Goal: Transaction & Acquisition: Book appointment/travel/reservation

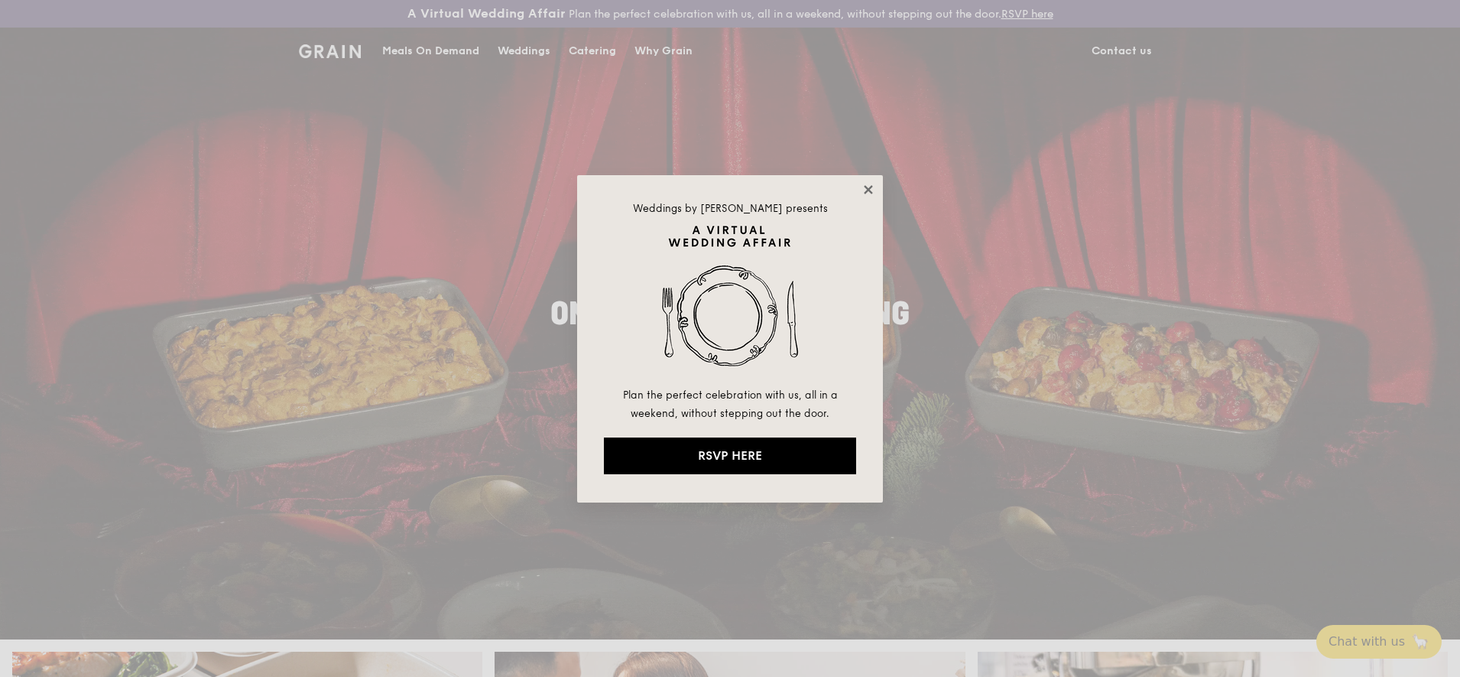
click at [868, 186] on icon at bounding box center [869, 190] width 14 height 14
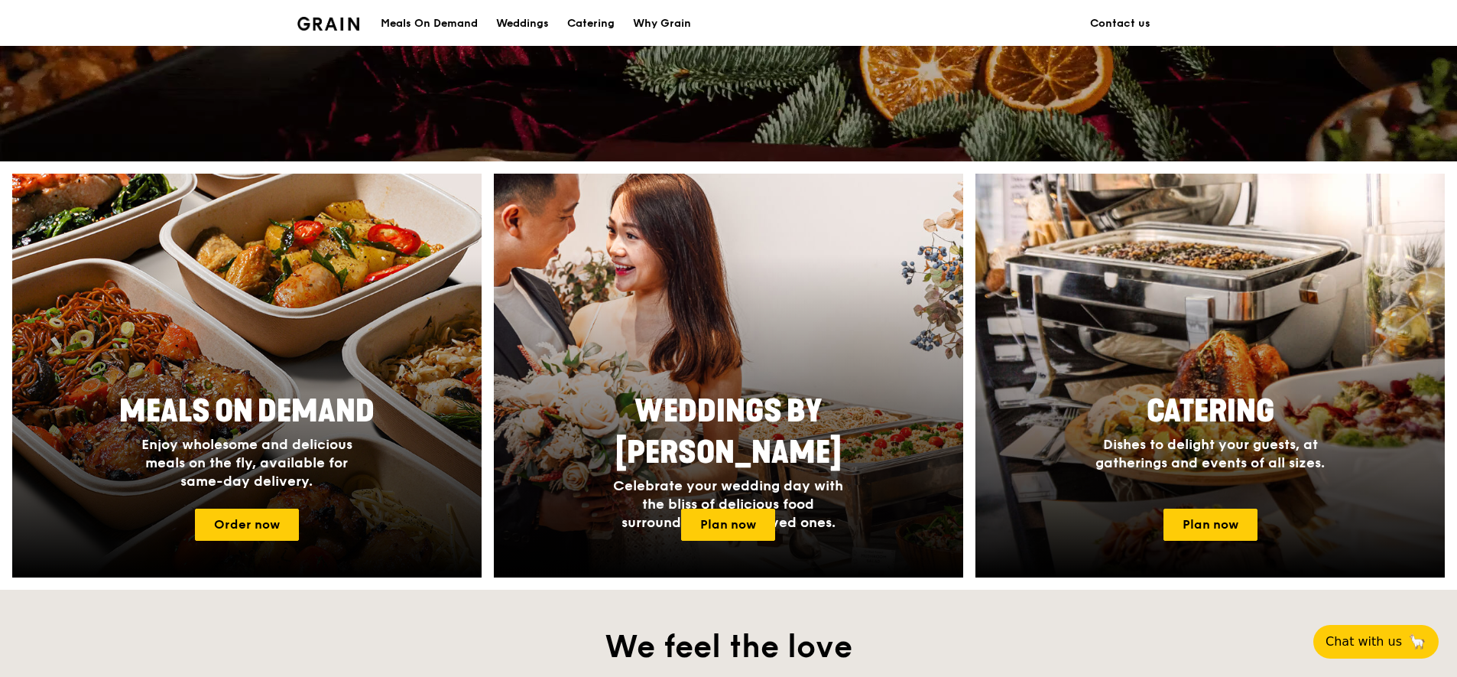
scroll to position [573, 0]
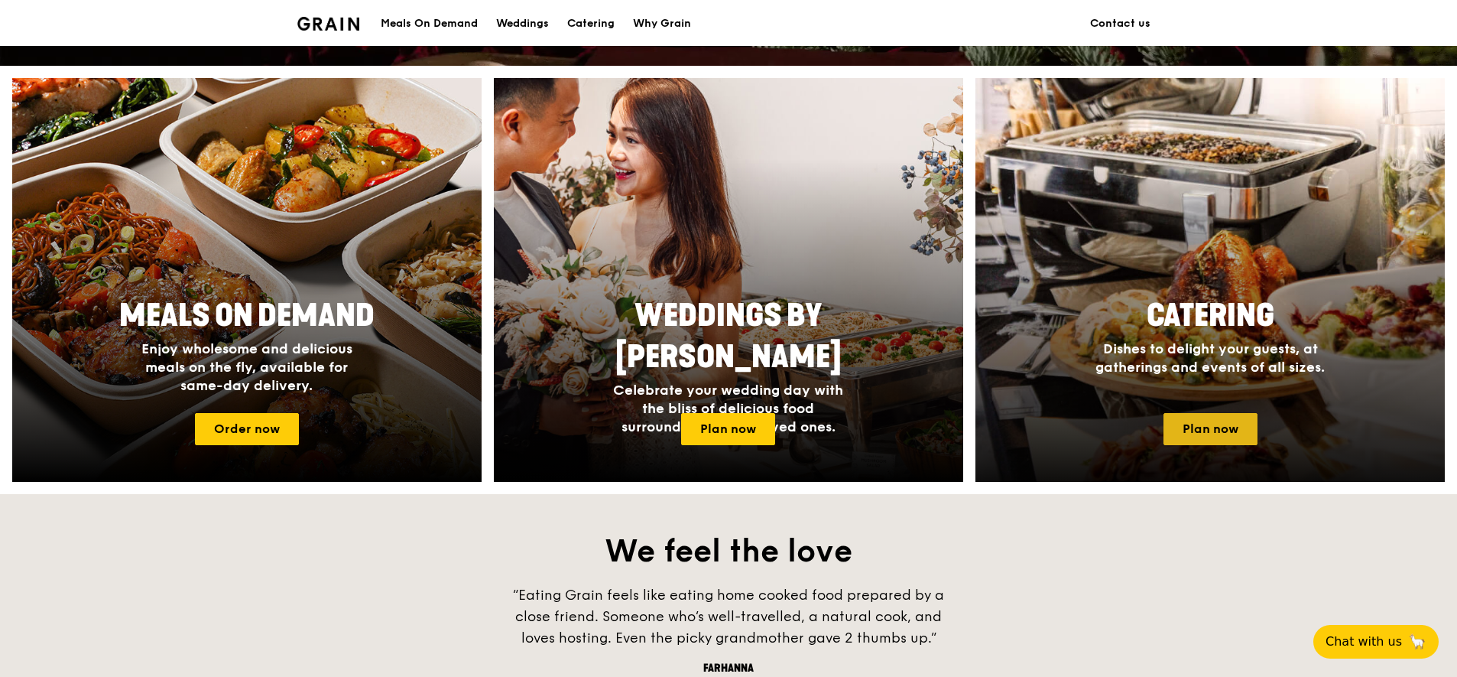
click at [1209, 432] on link "Plan now" at bounding box center [1211, 429] width 94 height 32
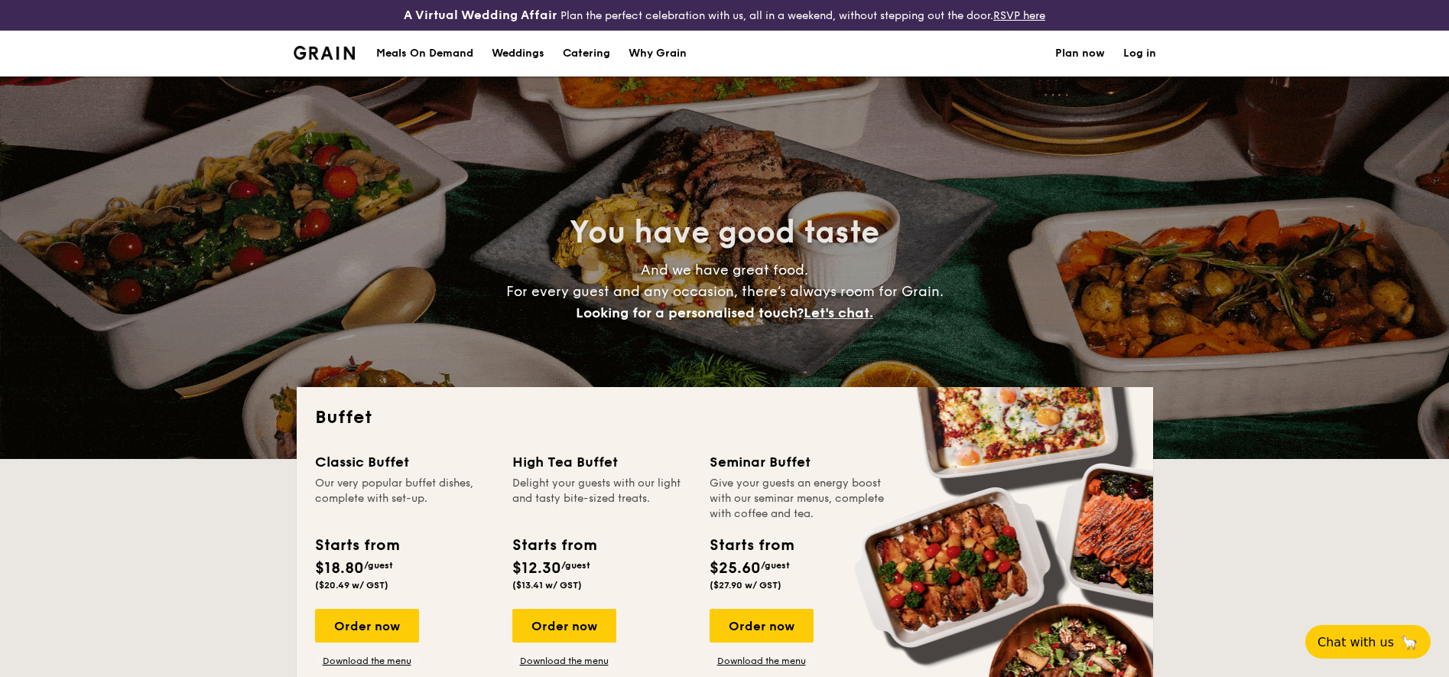
select select
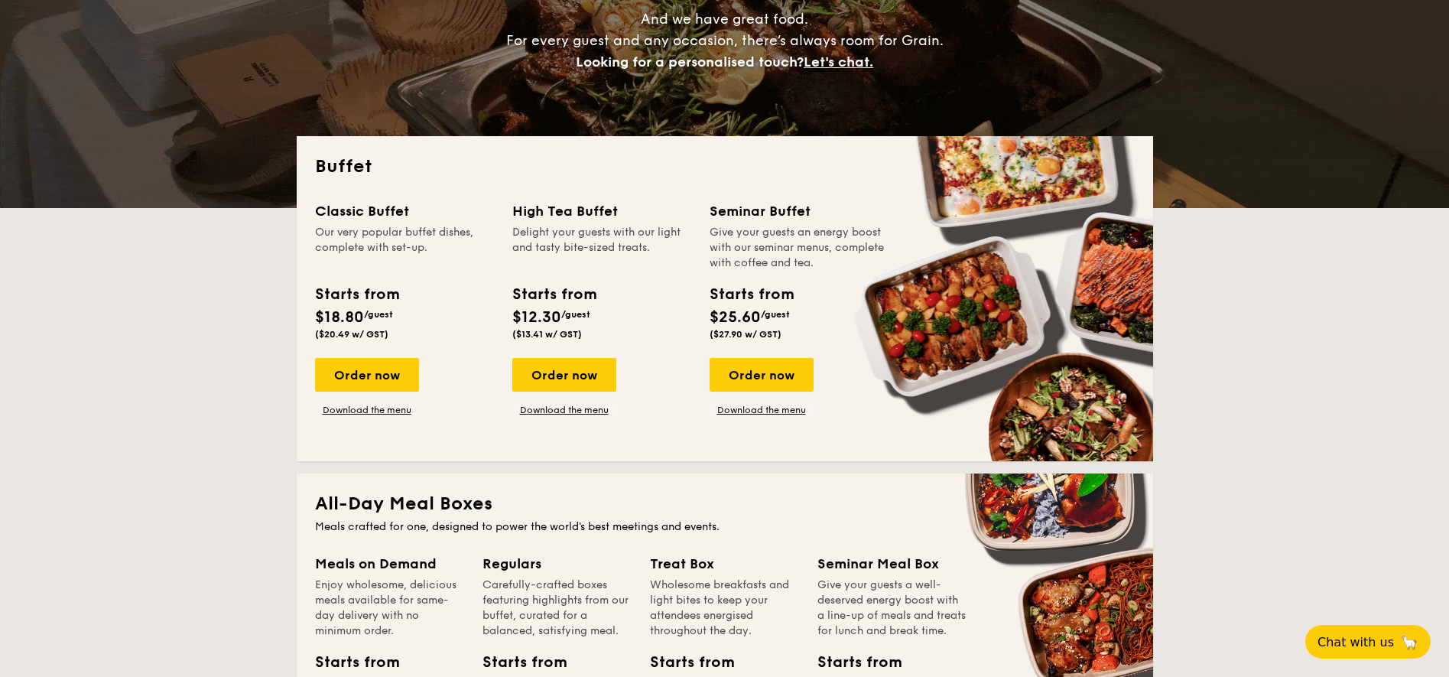
scroll to position [191, 0]
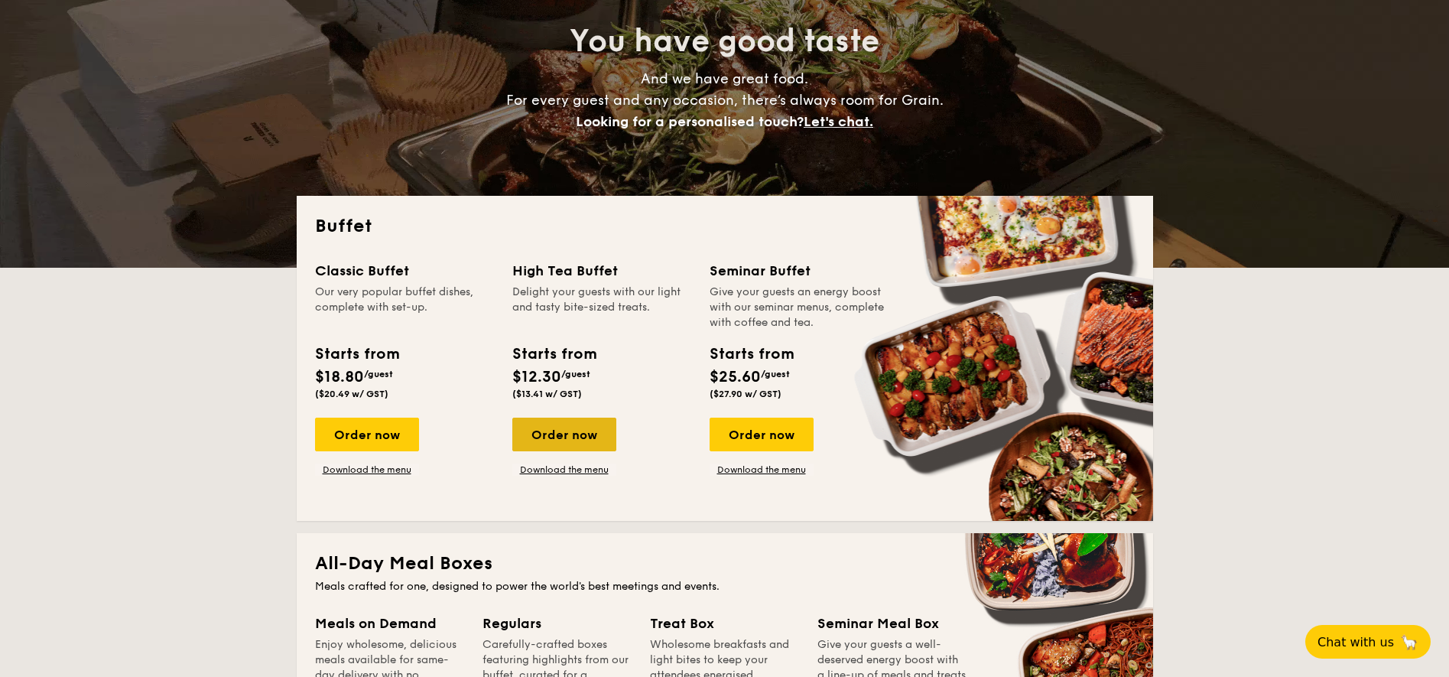
click at [573, 439] on div "Order now" at bounding box center [564, 434] width 104 height 34
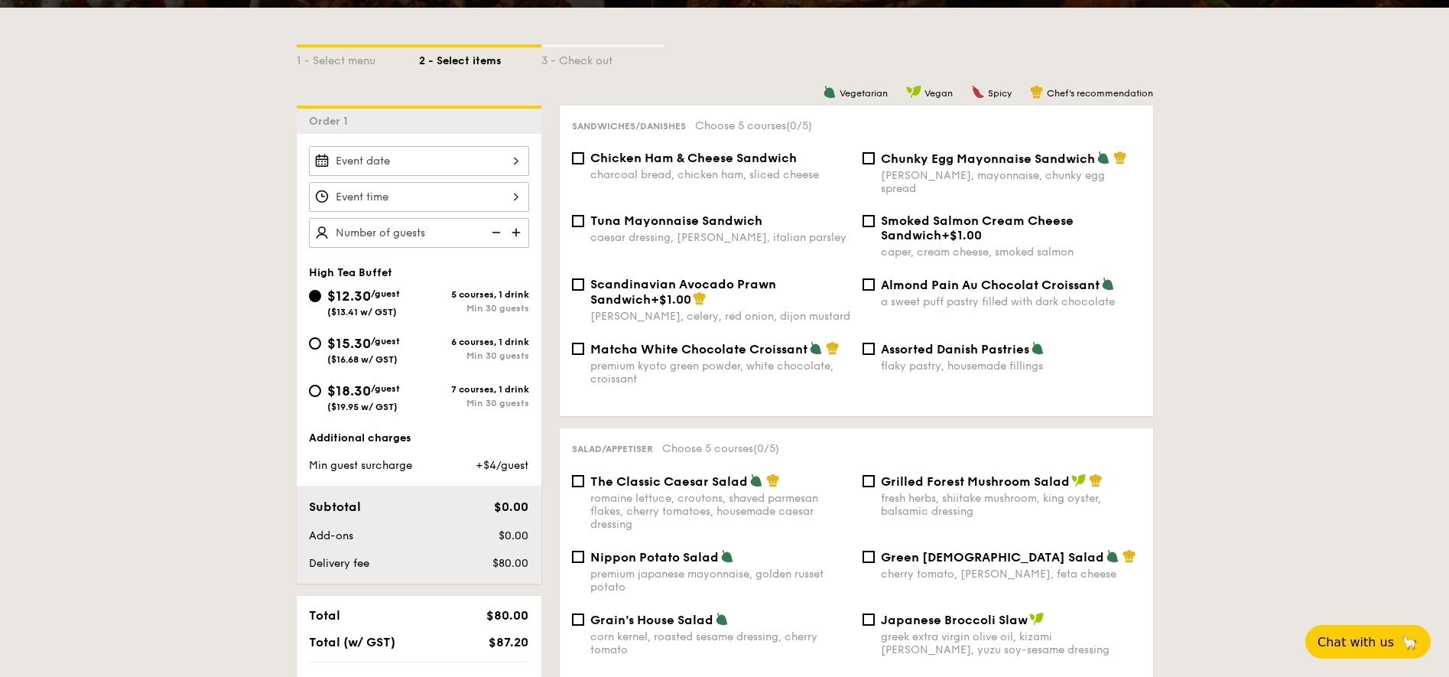
scroll to position [336, 0]
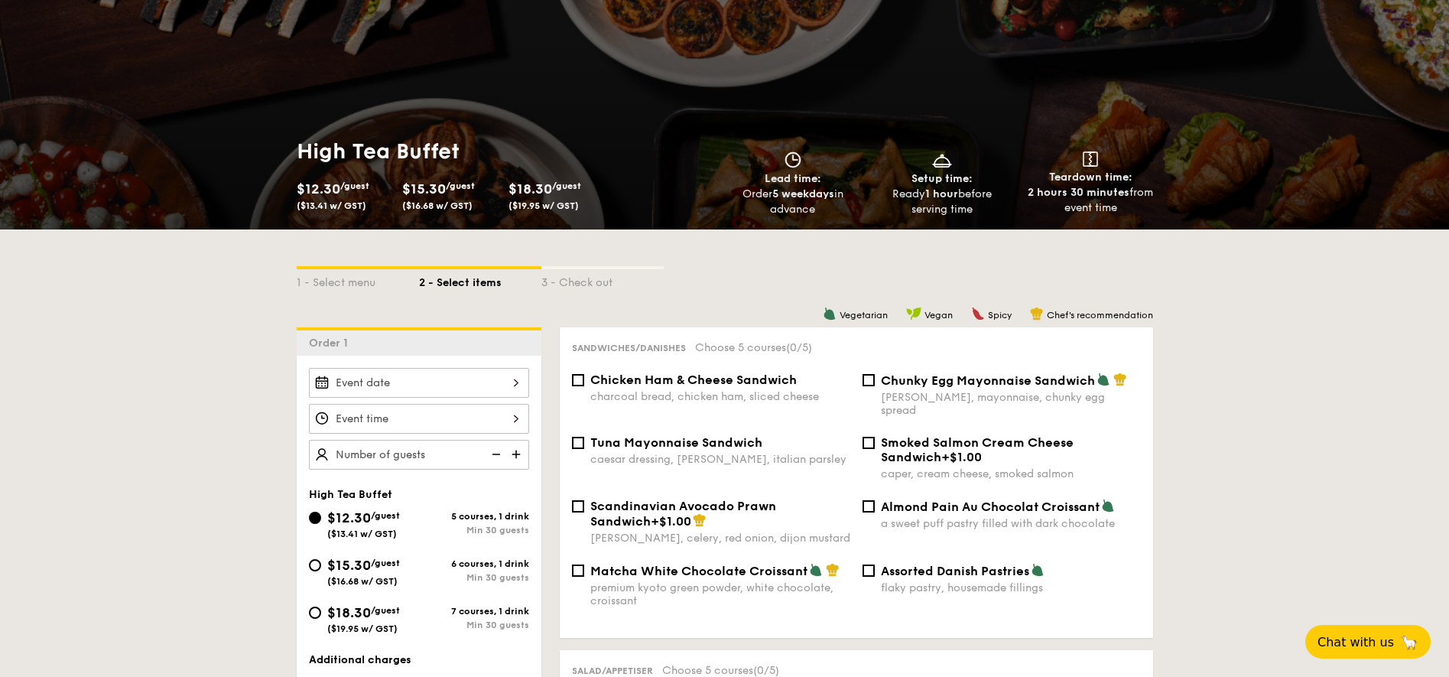
scroll to position [0, 0]
